Goal: Find specific page/section: Find specific page/section

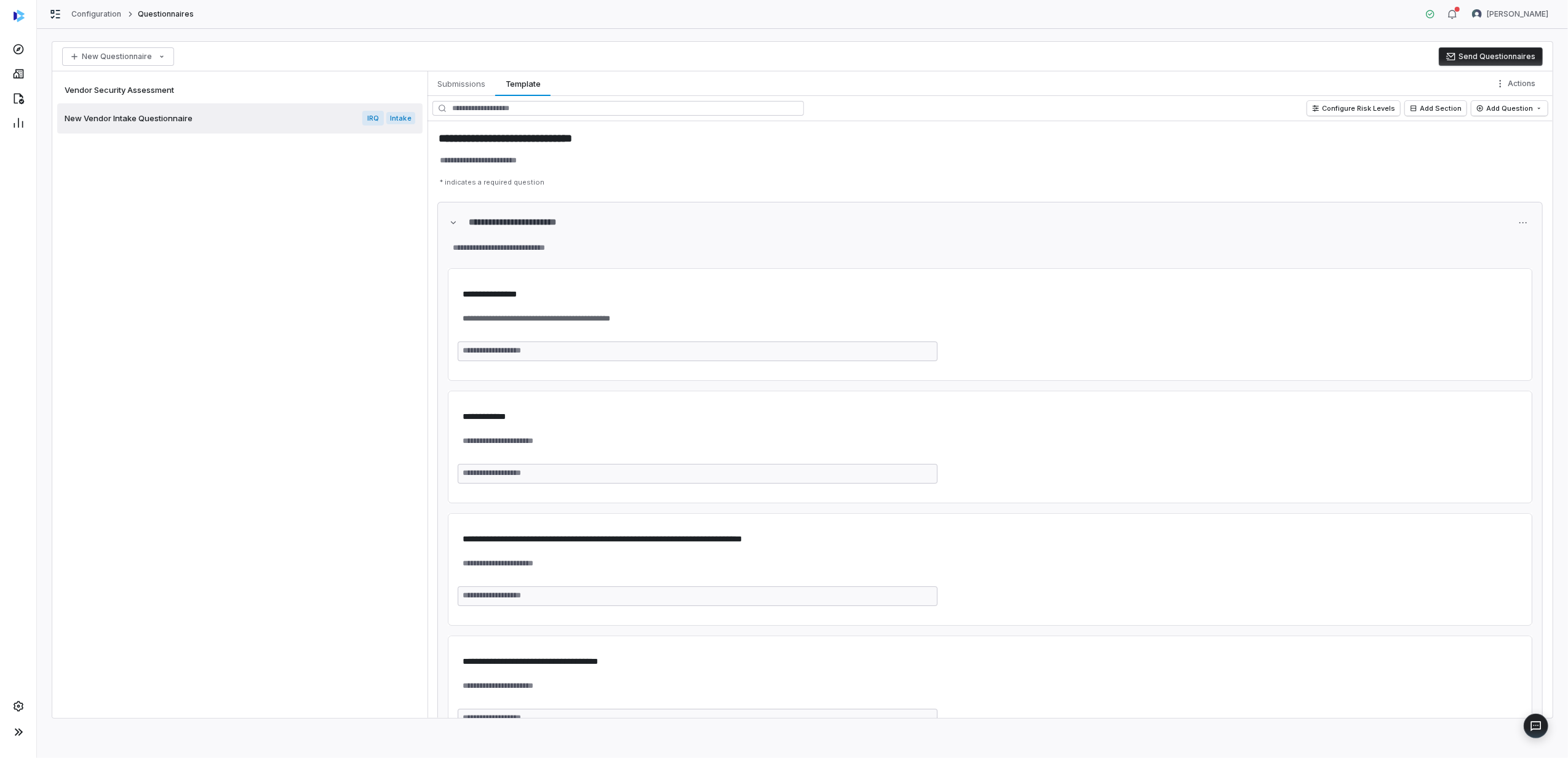
click at [165, 93] on span "Vendor Security Assessment" at bounding box center [119, 90] width 109 height 11
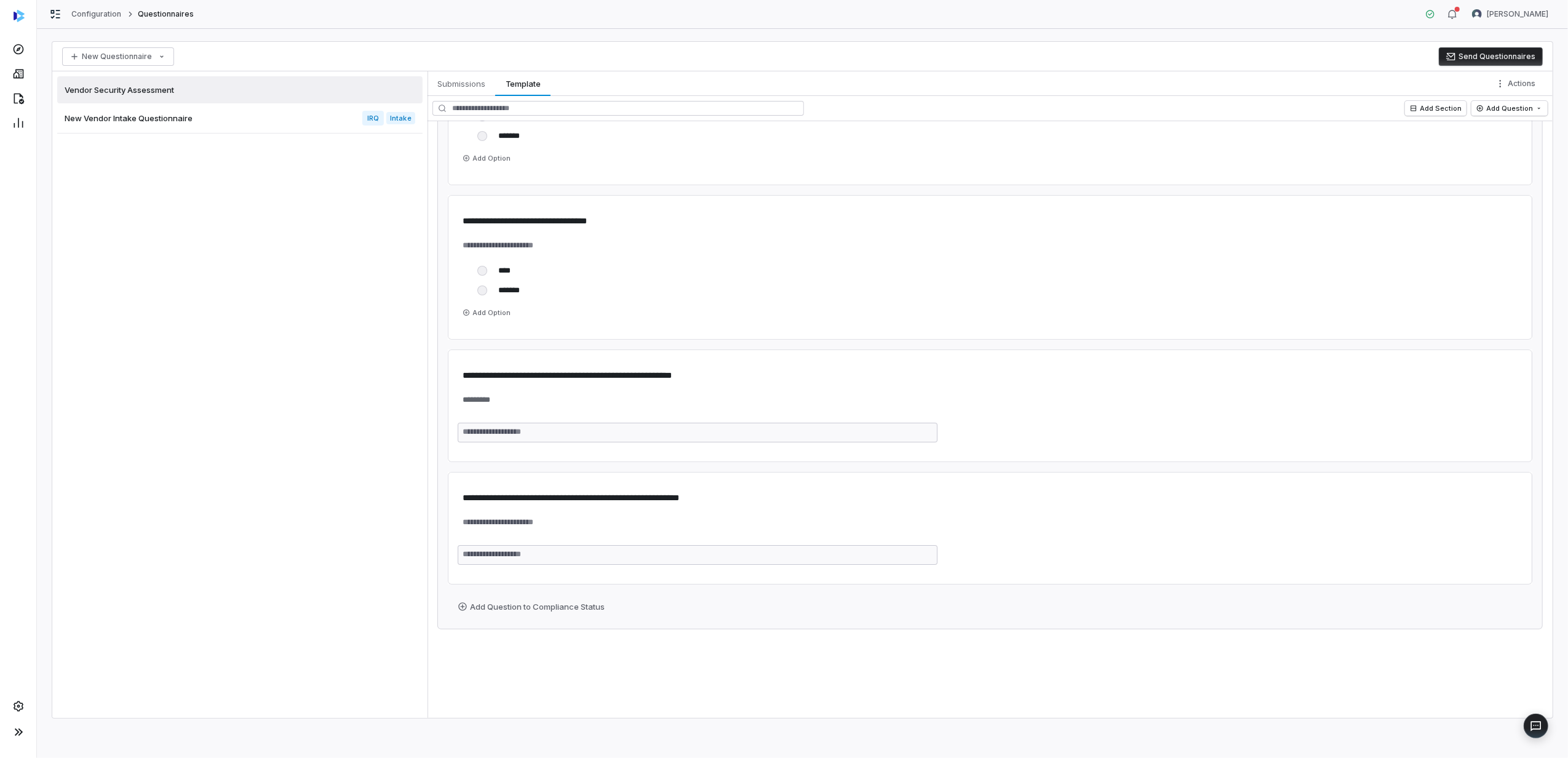
scroll to position [4357, 0]
click at [120, 121] on span "New Vendor Intake Questionnaire" at bounding box center [128, 118] width 128 height 11
type textarea "*"
